Goal: Task Accomplishment & Management: Use online tool/utility

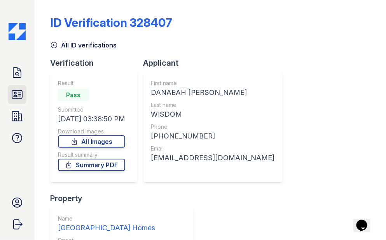
click at [18, 92] on icon at bounding box center [17, 94] width 12 height 12
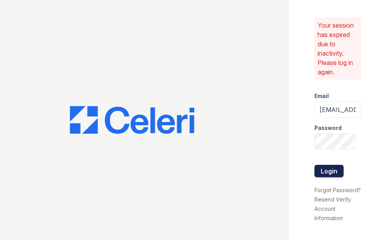
click at [325, 173] on button "Login" at bounding box center [328, 171] width 29 height 12
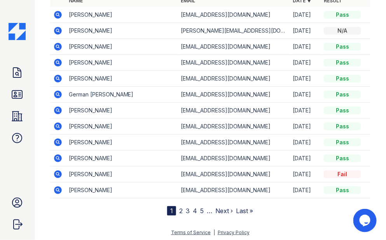
scroll to position [9, 0]
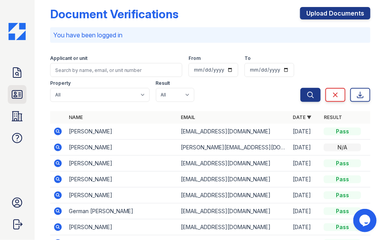
click at [15, 92] on icon at bounding box center [17, 95] width 10 height 8
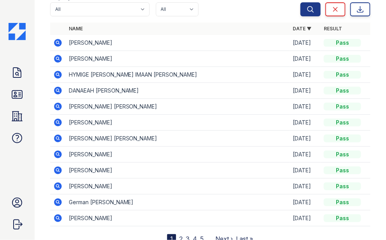
scroll to position [78, 0]
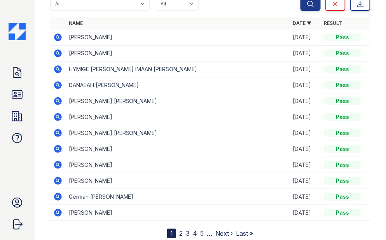
click at [58, 116] on icon at bounding box center [57, 116] width 2 height 2
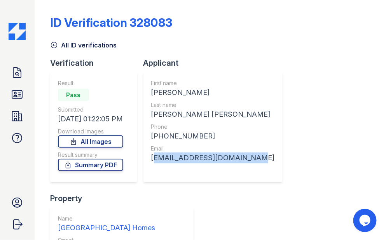
drag, startPoint x: 151, startPoint y: 158, endPoint x: 247, endPoint y: 160, distance: 95.6
click at [247, 160] on div "First name LEANDRO ENRIQUE Last name CALLES VASALLO Phone +14693150073 Email ca…" at bounding box center [212, 127] width 139 height 110
copy div "callesleandro33@gmail.com"
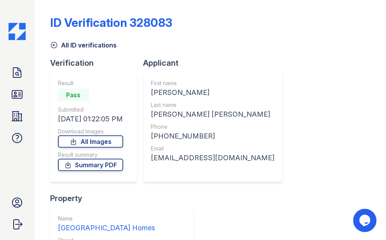
click at [150, 89] on div "First name LEANDRO ENRIQUE Last name CALLES VASALLO Phone +14693150073 Email ca…" at bounding box center [212, 127] width 139 height 110
drag, startPoint x: 149, startPoint y: 91, endPoint x: 218, endPoint y: 96, distance: 68.5
click at [218, 96] on div "First name LEANDRO ENRIQUE Last name CALLES VASALLO Phone +14693150073 Email ca…" at bounding box center [212, 127] width 139 height 110
copy div "LEANDRO ENRIQUE"
click at [148, 113] on div "First name LEANDRO ENRIQUE Last name CALLES VASALLO Phone +14693150073 Email ca…" at bounding box center [212, 127] width 139 height 110
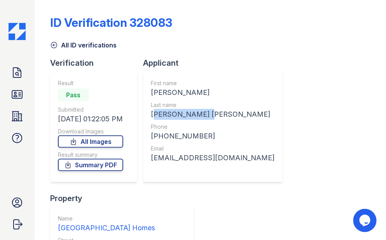
drag, startPoint x: 151, startPoint y: 114, endPoint x: 216, endPoint y: 117, distance: 65.7
click at [216, 117] on div "First name LEANDRO ENRIQUE Last name CALLES VASALLO Phone +14693150073 Email ca…" at bounding box center [212, 127] width 139 height 110
copy div "CALLES VASALLO"
